Goal: Navigation & Orientation: Find specific page/section

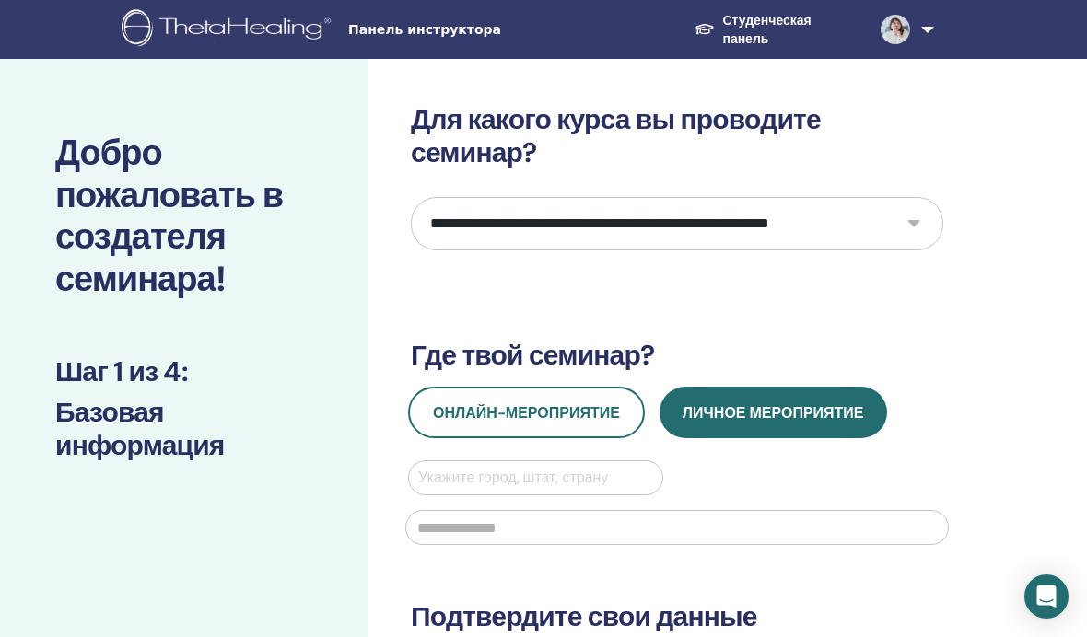
click at [747, 36] on font "Студенческая панель" at bounding box center [766, 30] width 88 height 34
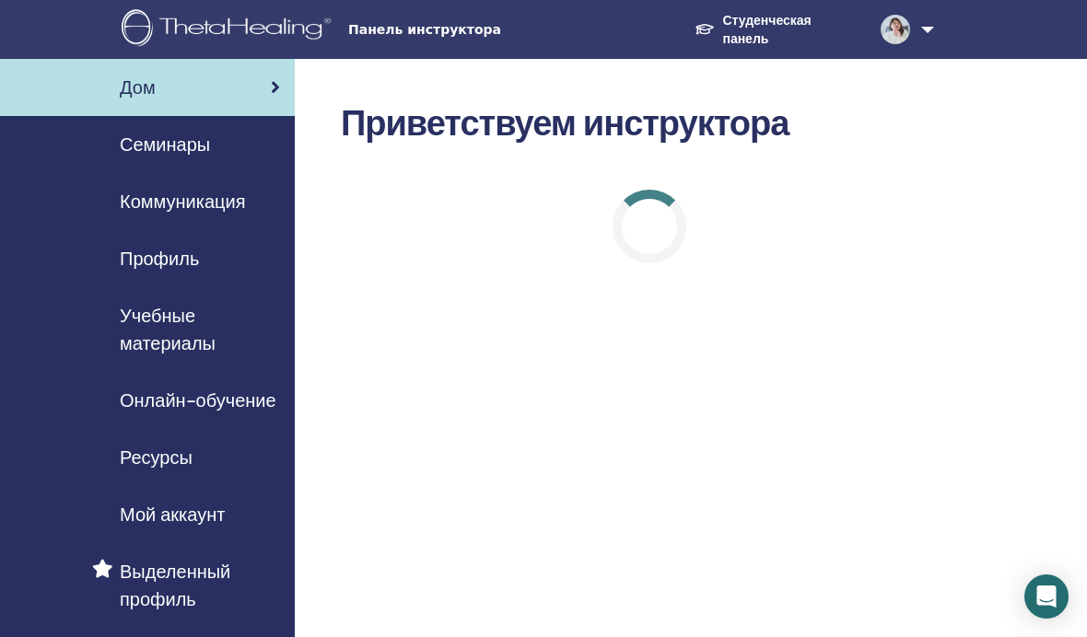
click at [207, 157] on span "Семинары" at bounding box center [165, 145] width 90 height 28
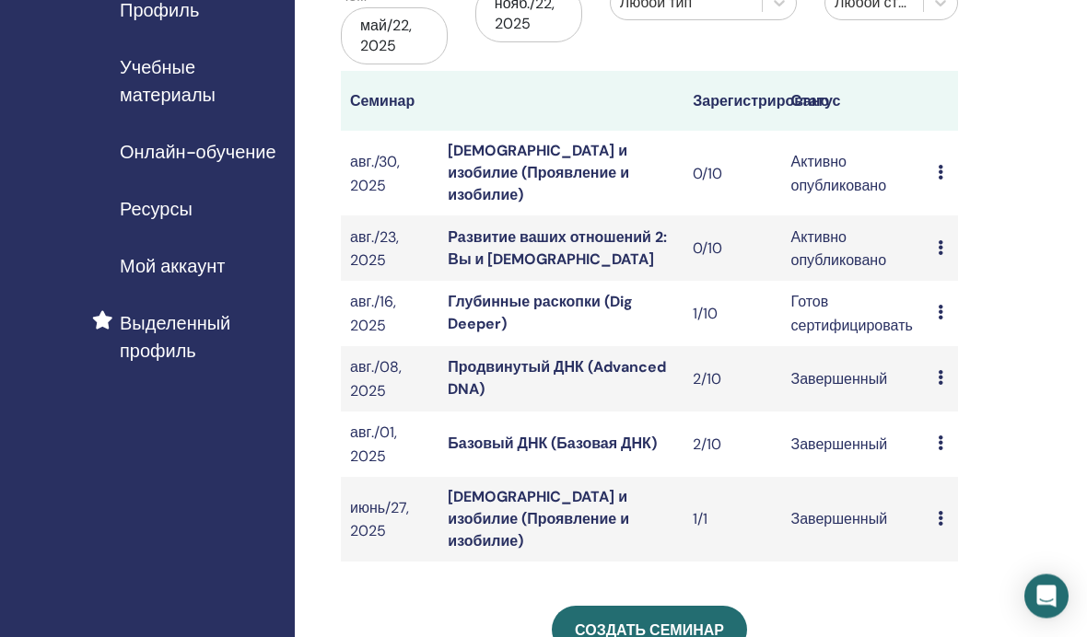
scroll to position [250, 0]
click at [933, 231] on td "Предварительный просмотр Редактировать Участники Отмена" at bounding box center [942, 247] width 29 height 65
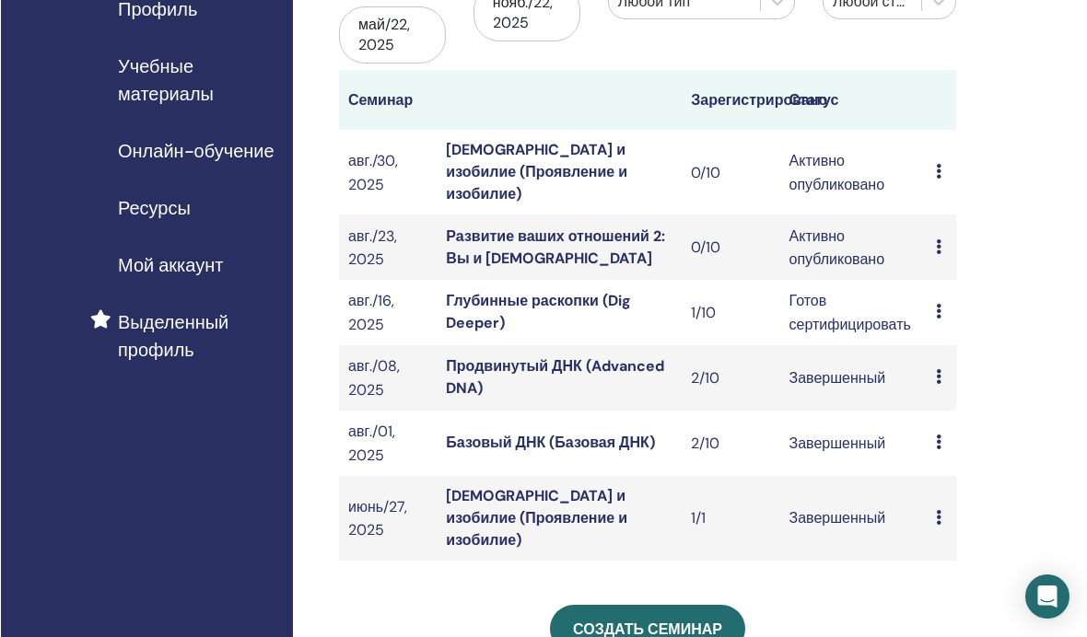
click at [931, 222] on td "Предварительный просмотр Редактировать Участники Отмена" at bounding box center [940, 247] width 29 height 65
click at [637, 227] on font "Развитие ваших отношений 2: Вы и Бог" at bounding box center [554, 247] width 219 height 41
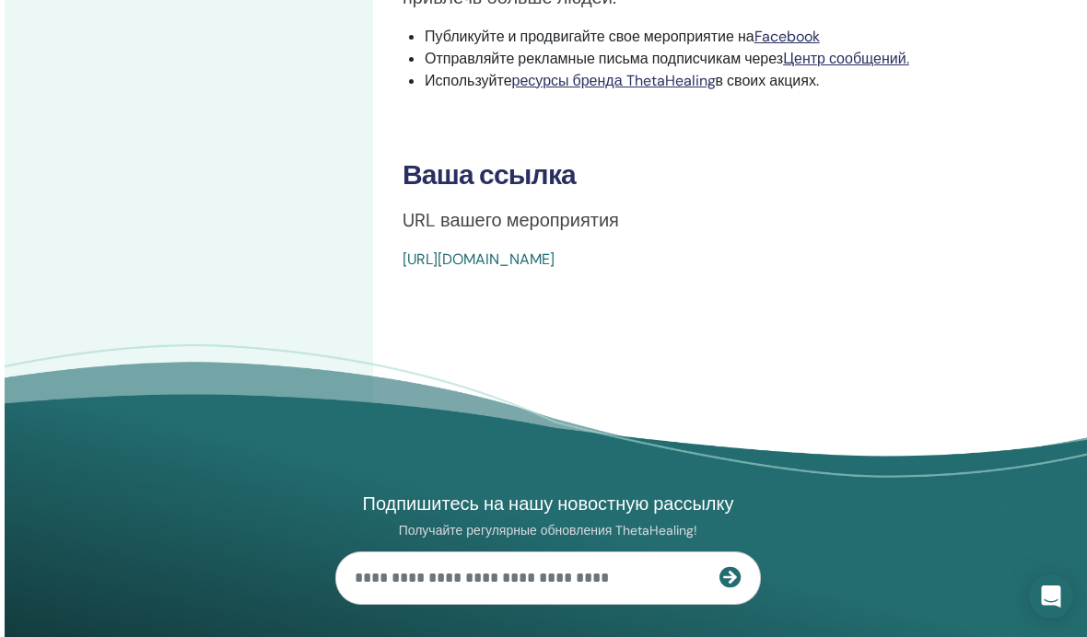
scroll to position [809, 0]
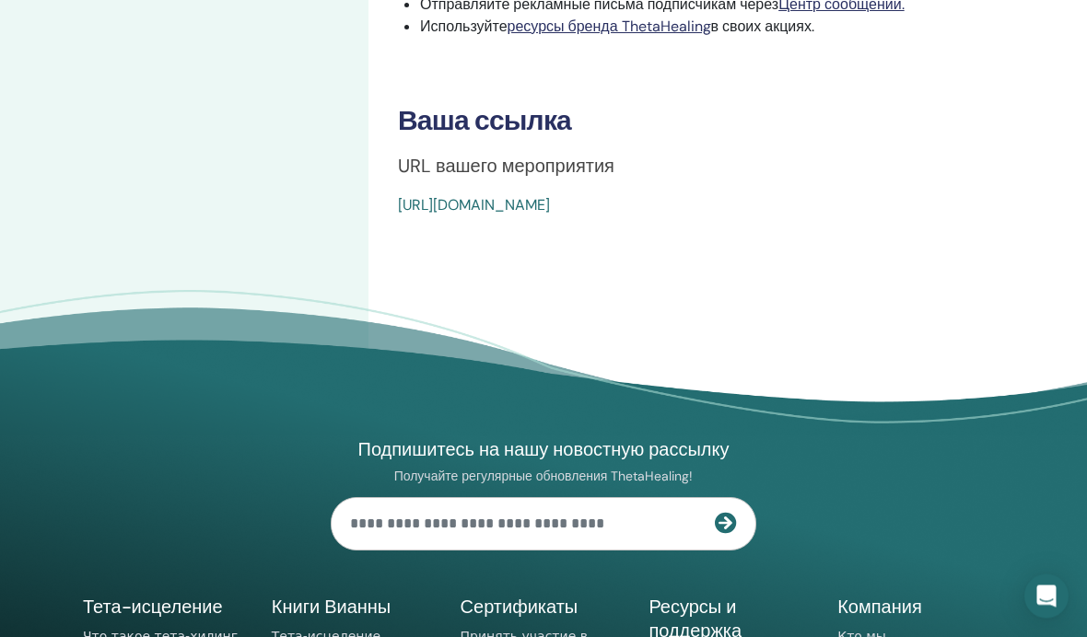
click at [550, 202] on font "https://www.thetahealing.com/seminar-372664-details.html" at bounding box center [474, 205] width 152 height 19
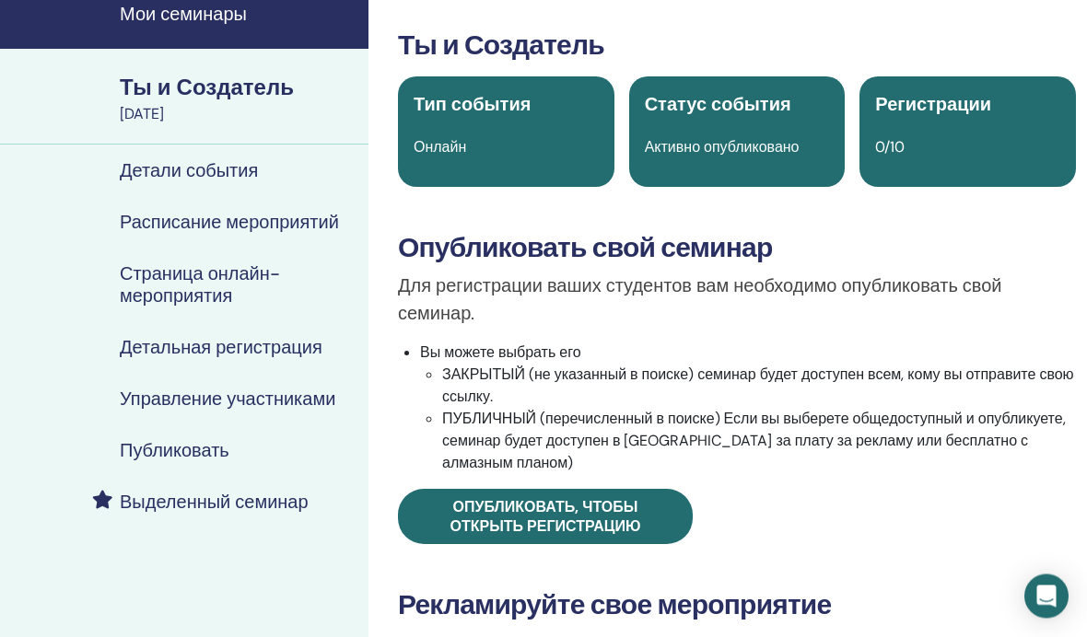
scroll to position [0, 0]
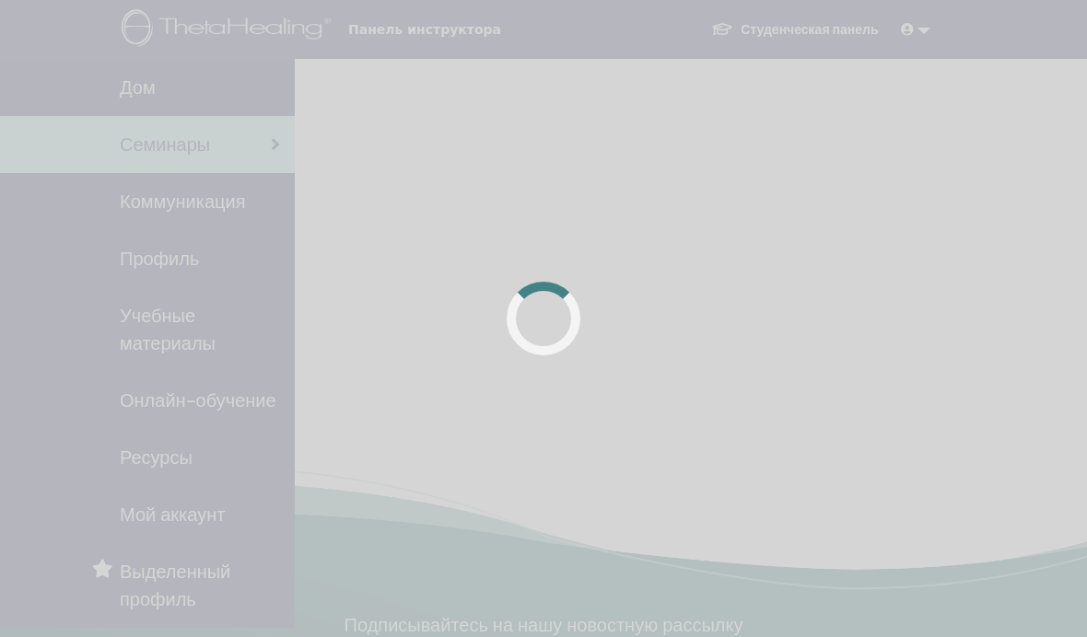
scroll to position [250, 2]
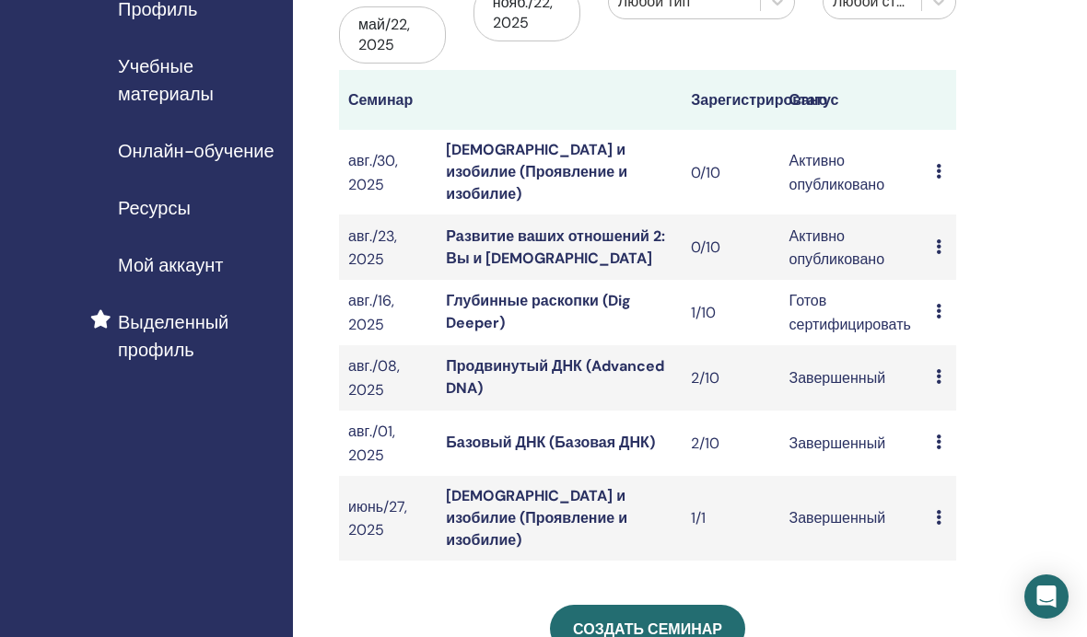
click at [193, 87] on font "Учебные материалы" at bounding box center [166, 80] width 96 height 52
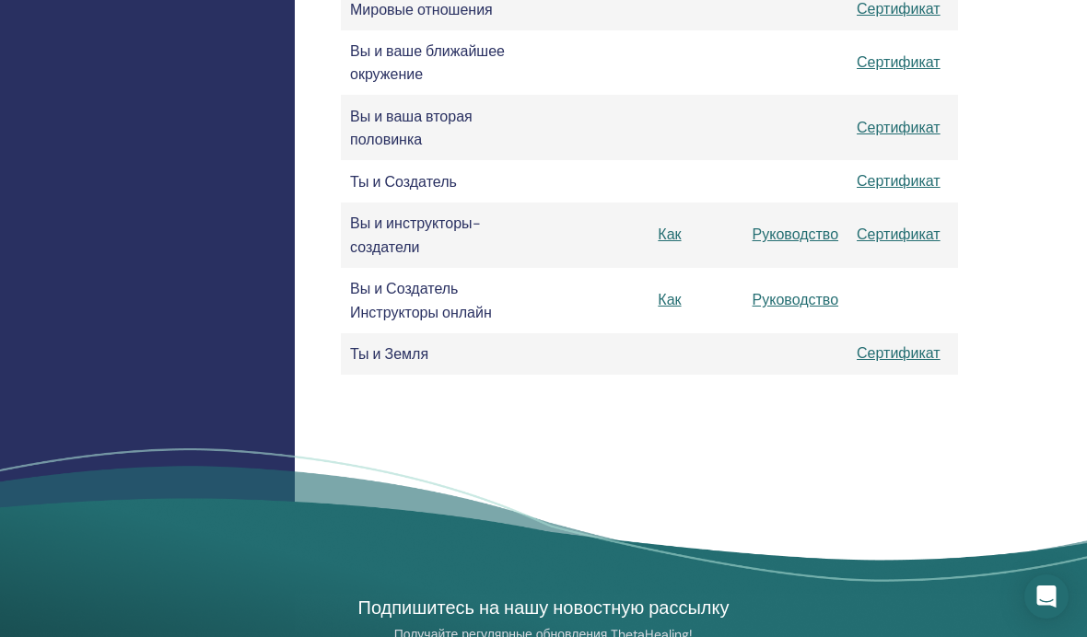
scroll to position [1813, 0]
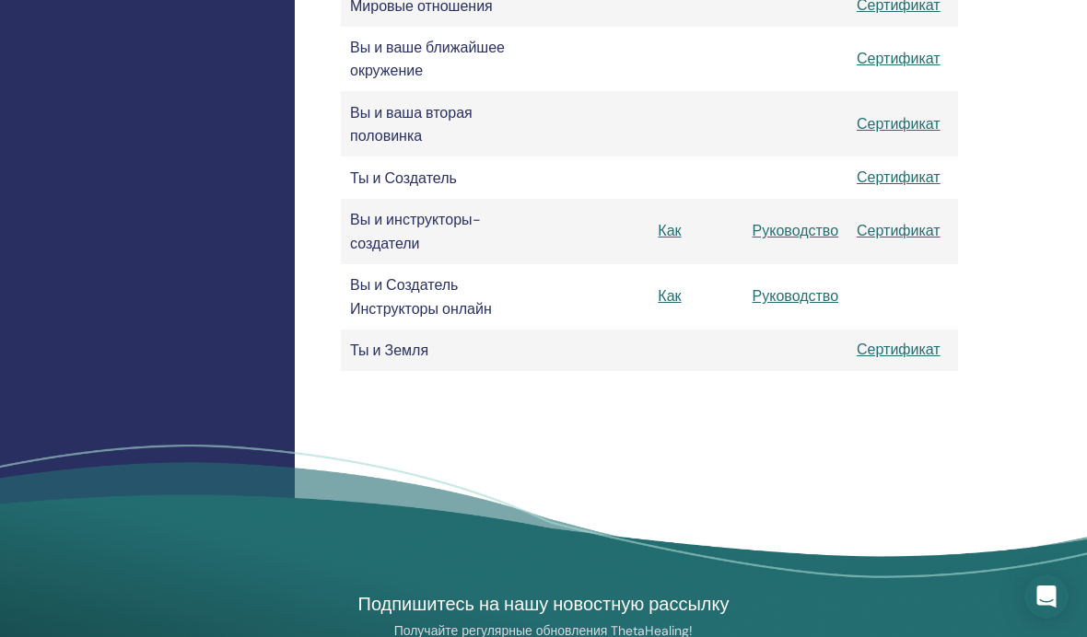
click at [781, 306] on font "Руководство" at bounding box center [795, 295] width 87 height 19
